Goal: Find specific page/section

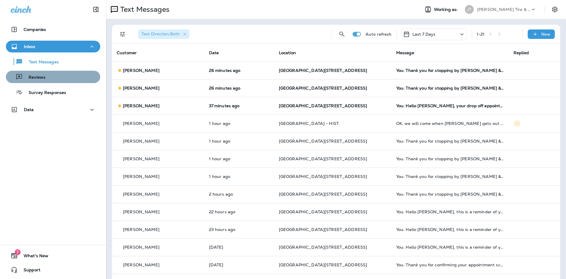
click at [54, 77] on div "Reviews" at bounding box center [53, 76] width 90 height 9
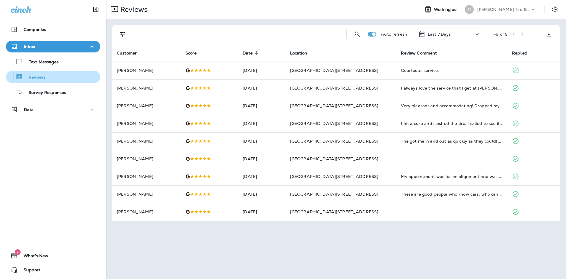
click at [55, 80] on div "Reviews" at bounding box center [53, 76] width 90 height 9
click at [59, 70] on div "Text Messages Reviews Survey Responses" at bounding box center [53, 75] width 94 height 46
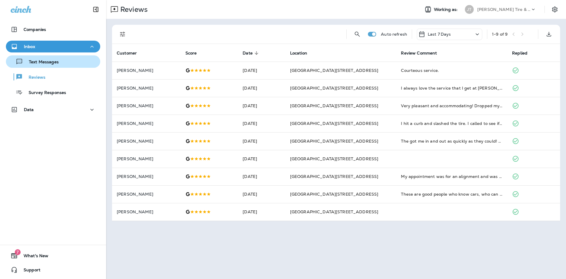
click at [59, 65] on p "Text Messages" at bounding box center [41, 63] width 36 height 6
